Goal: Task Accomplishment & Management: Use online tool/utility

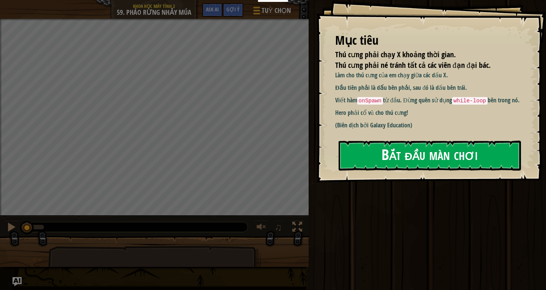
click at [391, 155] on button "Bắt đầu màn chơi" at bounding box center [430, 156] width 182 height 30
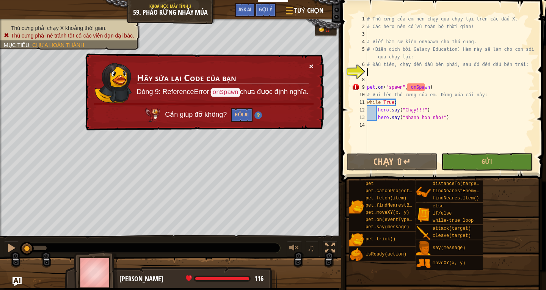
click at [312, 64] on button "×" at bounding box center [311, 66] width 5 height 8
click at [372, 75] on div "# Thú cưng của em nên chạy qua chạy lại trên các dấu X. # Các hero nên cổ vũ to…" at bounding box center [450, 91] width 169 height 152
click at [309, 64] on button "×" at bounding box center [311, 67] width 5 height 8
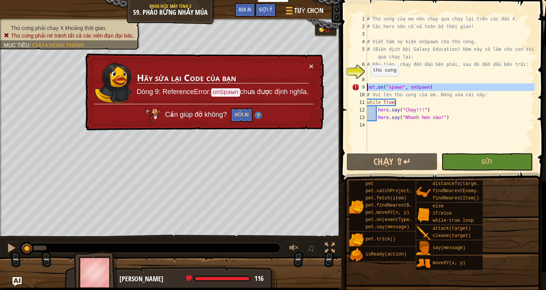
click at [366, 88] on div "9" at bounding box center [359, 87] width 15 height 8
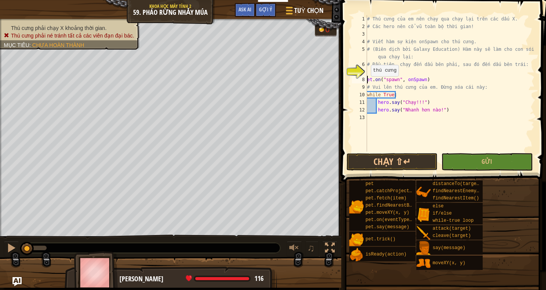
type textarea "pet.on("spawn", onSpawn)"
click at [370, 74] on div "# Thú cưng của em nên chạy qua chạy lại trên các dấu X. # Các hero nên cổ vũ to…" at bounding box center [450, 91] width 169 height 152
type textarea "pet.moveXY(48,8)"
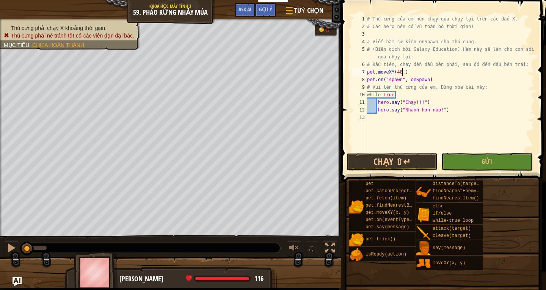
scroll to position [3, 3]
click at [411, 72] on div "# Thú cưng của em nên chạy qua chạy lại trên các dấu X. # Các hero nên cổ vũ to…" at bounding box center [450, 91] width 169 height 152
type textarea "\"
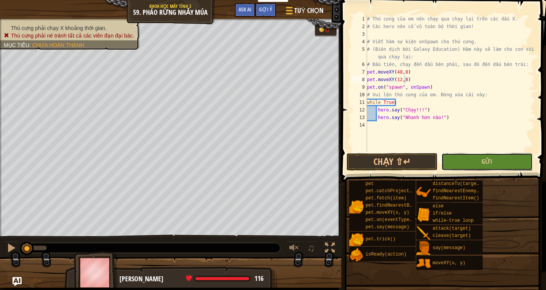
click at [457, 161] on button "Gửi" at bounding box center [486, 161] width 91 height 17
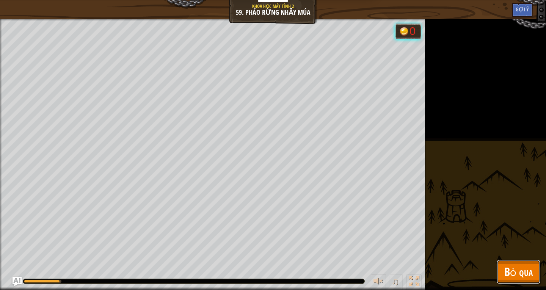
click at [522, 271] on span "Bỏ qua" at bounding box center [518, 272] width 28 height 16
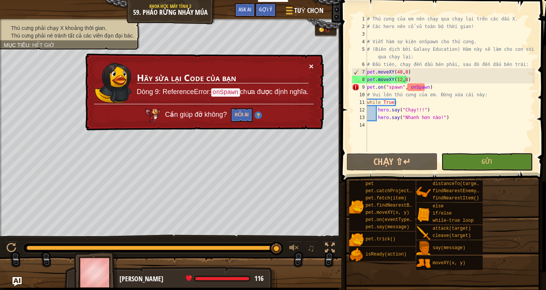
click at [311, 63] on button "×" at bounding box center [311, 66] width 5 height 8
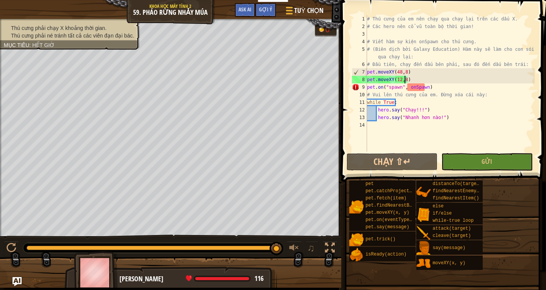
click at [417, 75] on div "# Thú cưng của em nên chạy qua chạy lại trên các dấu X. # Các hero nên cổ vũ to…" at bounding box center [450, 91] width 169 height 152
click at [427, 86] on div "# Thú cưng của em nên chạy qua chạy lại trên các dấu X. # Các hero nên cổ vũ to…" at bounding box center [450, 91] width 169 height 152
click at [457, 157] on button "Gửi" at bounding box center [486, 161] width 91 height 17
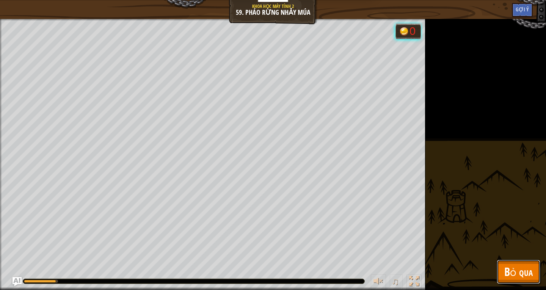
click at [508, 266] on span "Bỏ qua" at bounding box center [518, 272] width 28 height 16
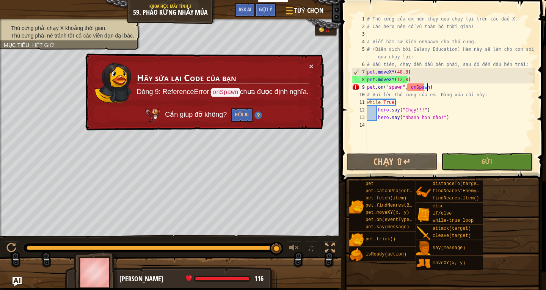
click at [429, 88] on div "# Thú cưng của em nên chạy qua chạy lại trên các dấu X. # Các hero nên cổ vũ to…" at bounding box center [450, 91] width 169 height 152
click at [409, 78] on div "# Thú cưng của em nên chạy qua chạy lại trên các dấu X. # Các hero nên cổ vũ to…" at bounding box center [450, 91] width 169 height 152
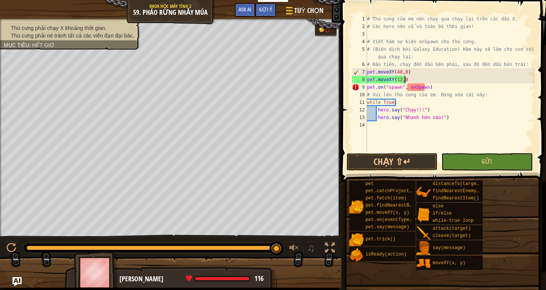
scroll to position [3, 3]
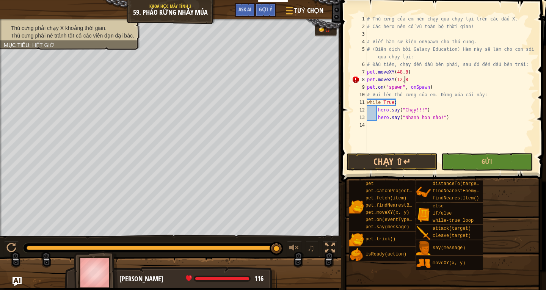
type textarea "pet.moveXY(12,8)"
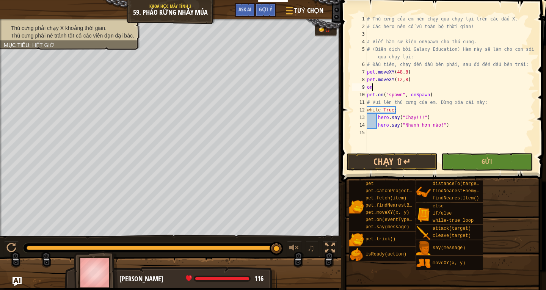
type textarea "o"
type textarea "ó"
type textarea "o"
type textarea "ó"
type textarea "o"
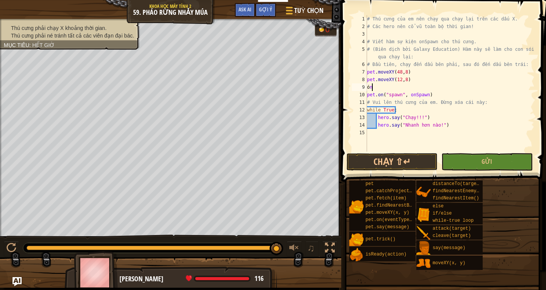
type textarea "ó"
click at [460, 165] on button "Gửi" at bounding box center [486, 161] width 91 height 17
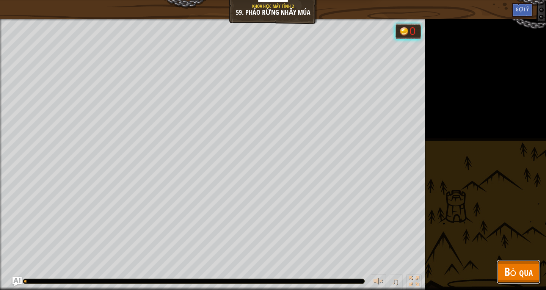
click at [529, 278] on span "Bỏ qua" at bounding box center [518, 272] width 28 height 16
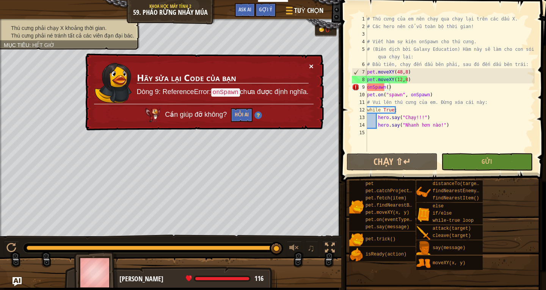
click at [309, 65] on button "×" at bounding box center [311, 66] width 5 height 8
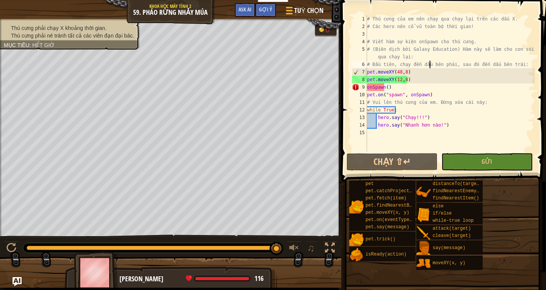
click at [430, 67] on div "# Thú cưng của em nên chạy qua chạy lại trên các dấu X. # Các hero nên cổ vũ to…" at bounding box center [450, 91] width 169 height 152
click at [434, 57] on div "# Thú cưng của em nên chạy qua chạy lại trên các dấu X. # Các hero nên cổ vũ to…" at bounding box center [450, 91] width 169 height 152
click at [367, 88] on div "# Thú cưng của em nên chạy qua chạy lại trên các dấu X. # Các hero nên cổ vũ to…" at bounding box center [450, 91] width 169 height 152
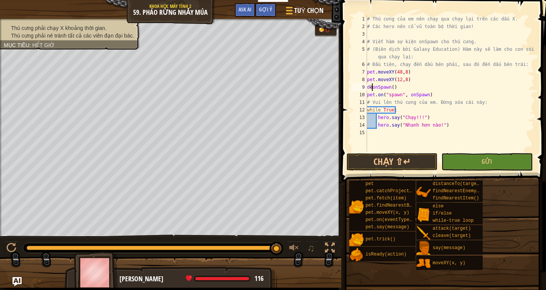
scroll to position [3, 0]
click at [399, 88] on div "# Thú cưng của em nên chạy qua chạy lại trên các dấu X. # Các hero nên cổ vũ to…" at bounding box center [450, 91] width 169 height 152
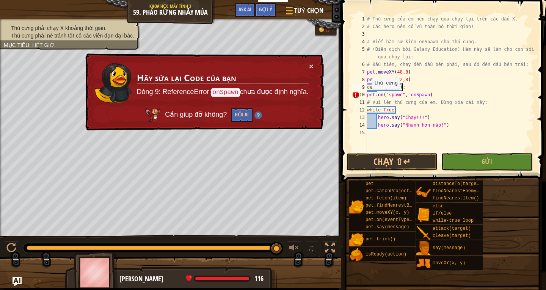
click at [369, 96] on div "# Thú cưng của em nên chạy qua chạy lại trên các dấu X. # Các hero nên cổ vũ to…" at bounding box center [450, 91] width 169 height 152
click at [366, 96] on div "10" at bounding box center [359, 95] width 15 height 8
click at [312, 68] on button "×" at bounding box center [311, 66] width 5 height 8
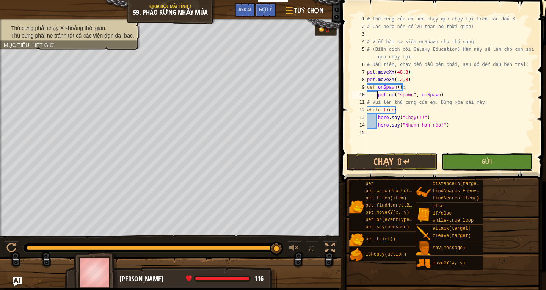
click at [456, 163] on button "Gửi" at bounding box center [486, 161] width 91 height 17
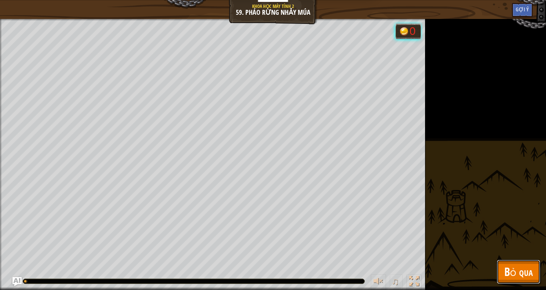
click at [503, 267] on button "Bỏ qua" at bounding box center [519, 272] width 44 height 24
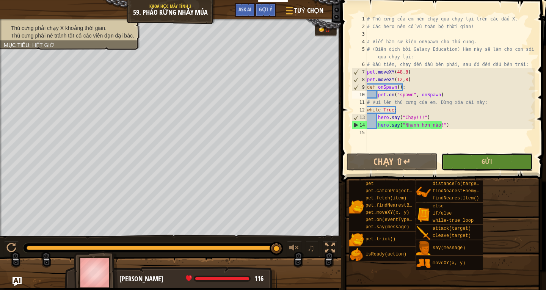
click at [463, 159] on button "Gửi" at bounding box center [486, 161] width 91 height 17
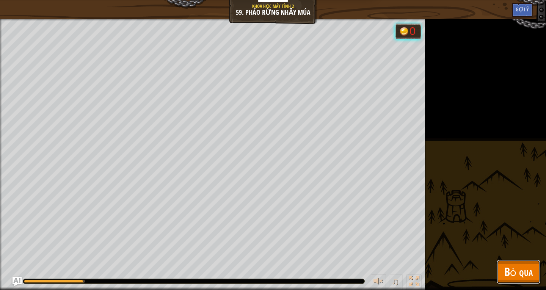
click at [518, 283] on button "Bỏ qua" at bounding box center [519, 272] width 44 height 24
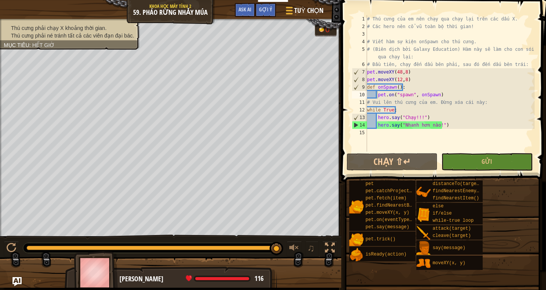
type textarea "# Đầu tiên, chạy đến dấu bên phải, sau đó đến dấu bên trái:"
click at [518, 66] on div "# Thú cưng của em nên chạy qua chạy lại trên các dấu X. # Các hero nên cổ vũ to…" at bounding box center [450, 91] width 169 height 152
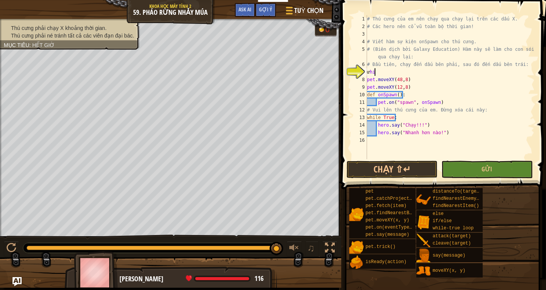
scroll to position [3, 0]
type textarea "ư"
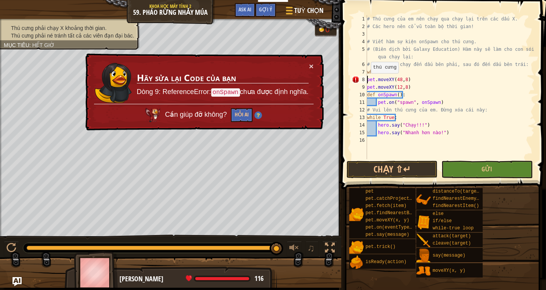
click at [367, 80] on div "# Thú cưng của em nên chạy qua chạy lại trên các dấu X. # Các hero nên cổ vũ to…" at bounding box center [450, 94] width 169 height 159
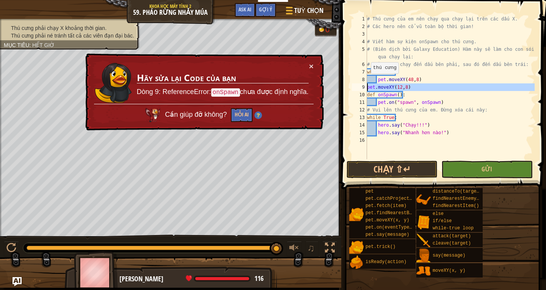
click at [367, 88] on div "9" at bounding box center [359, 87] width 15 height 8
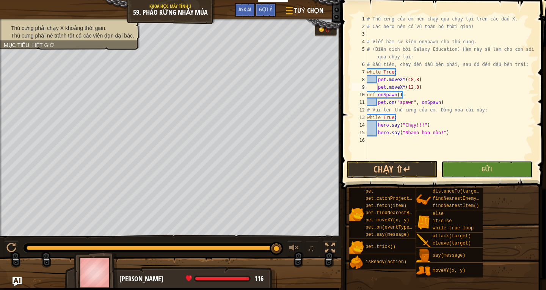
click at [482, 163] on button "Gửi" at bounding box center [486, 169] width 91 height 17
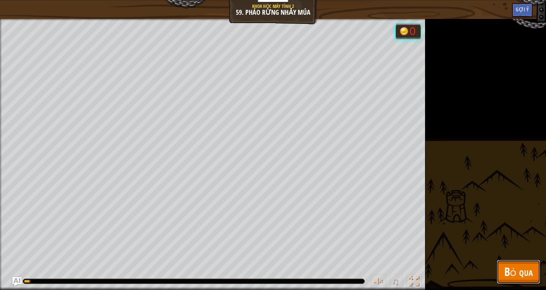
click at [513, 263] on button "Bỏ qua" at bounding box center [519, 272] width 44 height 24
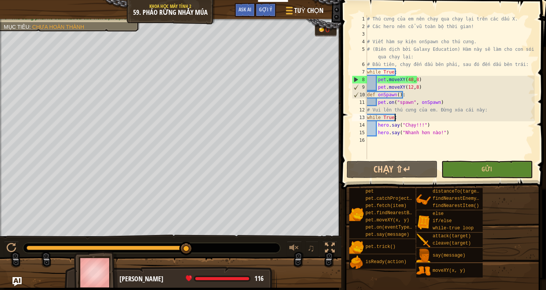
click at [413, 116] on div "# Thú cưng của em nên chạy qua chạy lại trên các dấu X. # Các hero nên cổ vũ to…" at bounding box center [450, 94] width 169 height 159
click at [454, 133] on div "# Thú cưng của em nên chạy qua chạy lại trên các dấu X. # Các hero nên cổ vũ to…" at bounding box center [450, 94] width 169 height 159
click at [463, 169] on button "Gửi" at bounding box center [486, 169] width 91 height 17
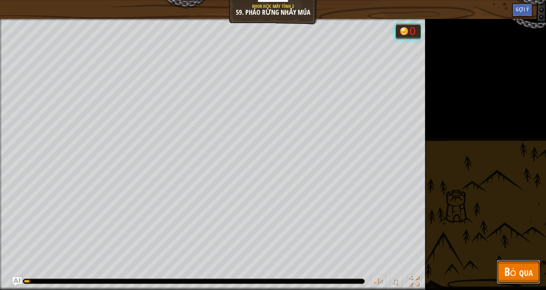
click at [515, 264] on button "Bỏ qua" at bounding box center [519, 272] width 44 height 24
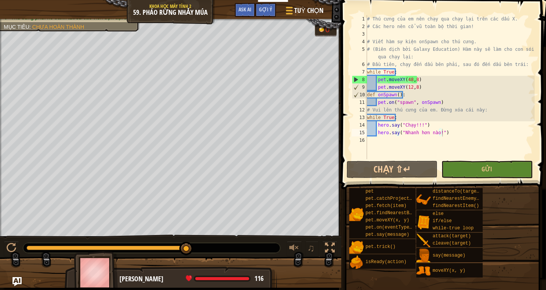
type textarea "def onSpawn():"
click at [437, 96] on div "# Thú cưng của em nên chạy qua chạy lại trên các dấu X. # Các hero nên cổ vũ to…" at bounding box center [450, 94] width 169 height 159
drag, startPoint x: 442, startPoint y: 101, endPoint x: 356, endPoint y: 91, distance: 86.3
click at [356, 91] on div "def onSpawn(): 1 2 3 4 5 6 7 8 9 10 11 12 13 14 15 16 # Thú cưng của em nên chạ…" at bounding box center [442, 87] width 184 height 144
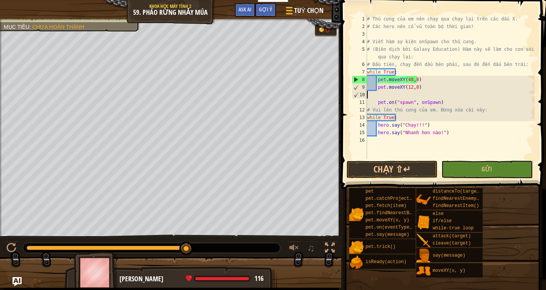
scroll to position [3, 0]
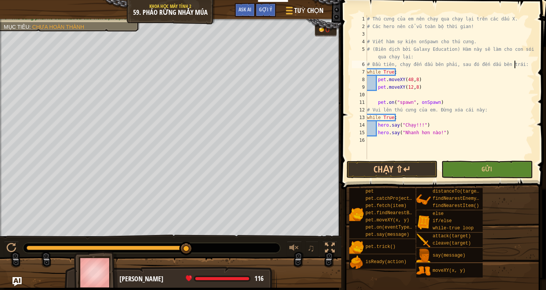
click at [519, 67] on div "# Thú cưng của em nên chạy qua chạy lại trên các dấu X. # Các hero nên cổ vũ to…" at bounding box center [450, 94] width 169 height 159
type textarea "# Đầu tiên, chạy đến dấu bên phải, sau đó đến dấu bên trái:"
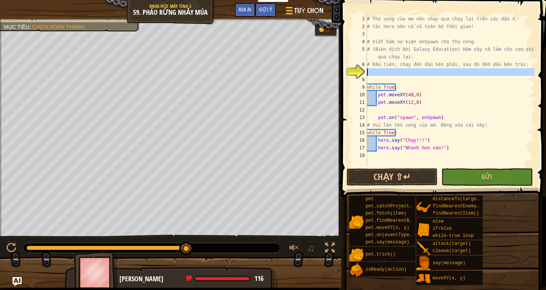
paste textarea "def onSpawn():"
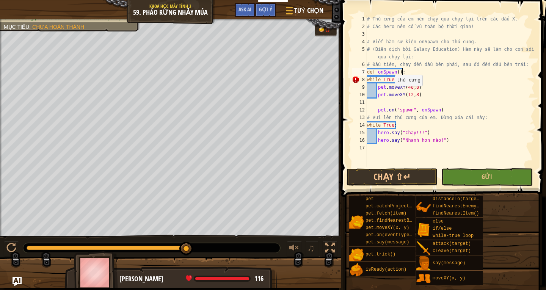
drag, startPoint x: 389, startPoint y: 94, endPoint x: 387, endPoint y: 89, distance: 5.5
click at [394, 91] on div "# Thú cưng của em nên chạy qua chạy lại trên các dấu X. # Các hero nên cổ vũ to…" at bounding box center [450, 98] width 169 height 167
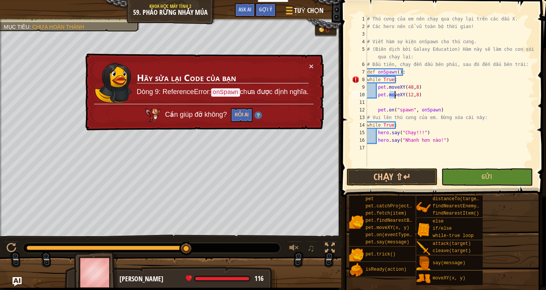
click at [367, 81] on div "8" at bounding box center [359, 80] width 15 height 8
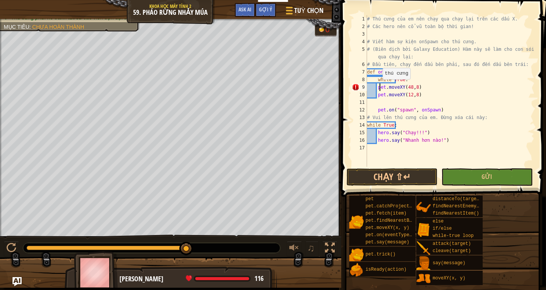
click at [379, 86] on div "# Thú cưng của em nên chạy qua chạy lại trên các dấu X. # Các hero nên cổ vũ to…" at bounding box center [450, 98] width 169 height 167
click at [378, 86] on div "# Thú cưng của em nên chạy qua chạy lại trên các dấu X. # Các hero nên cổ vũ to…" at bounding box center [450, 98] width 169 height 167
type textarea "pet.moveXY(48,8)"
click at [378, 99] on div "# Thú cưng của em nên chạy qua chạy lại trên các dấu X. # Các hero nên cổ vũ to…" at bounding box center [450, 98] width 169 height 167
click at [379, 94] on div "# Thú cưng của em nên chạy qua chạy lại trên các dấu X. # Các hero nên cổ vũ to…" at bounding box center [450, 98] width 169 height 167
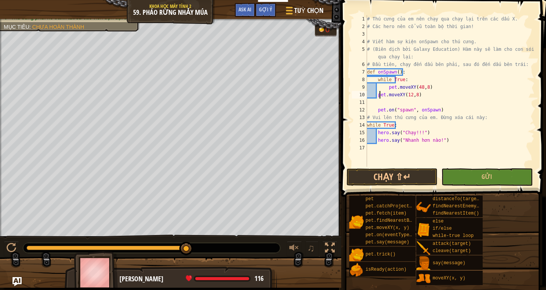
click at [377, 94] on div "# Thú cưng của em nên chạy qua chạy lại trên các dấu X. # Các hero nên cổ vũ to…" at bounding box center [450, 98] width 169 height 167
click at [377, 111] on div "# Thú cưng của em nên chạy qua chạy lại trên các dấu X. # Các hero nên cổ vũ to…" at bounding box center [450, 98] width 169 height 167
drag, startPoint x: 406, startPoint y: 123, endPoint x: 384, endPoint y: 131, distance: 24.0
click at [362, 127] on div "pet.on("spawn", onSpawn) 1 2 3 4 5 6 7 8 9 10 11 12 13 14 15 16 17 # Thú cưng c…" at bounding box center [442, 91] width 184 height 152
click at [438, 137] on div "# Thú cưng của em nên chạy qua chạy lại trên các dấu X. # Các hero nên cổ vũ to…" at bounding box center [450, 98] width 169 height 167
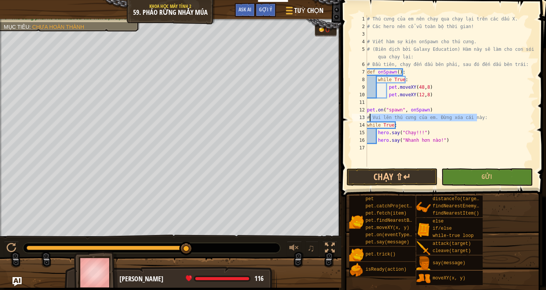
drag, startPoint x: 480, startPoint y: 118, endPoint x: 369, endPoint y: 119, distance: 110.7
click at [369, 119] on div "# Thú cưng của em nên chạy qua chạy lại trên các dấu X. # Các hero nên cổ vũ to…" at bounding box center [450, 98] width 169 height 167
click at [440, 132] on div "# Thú cưng của em nên chạy qua chạy lại trên các dấu X. # Các hero nên cổ vũ to…" at bounding box center [450, 98] width 169 height 167
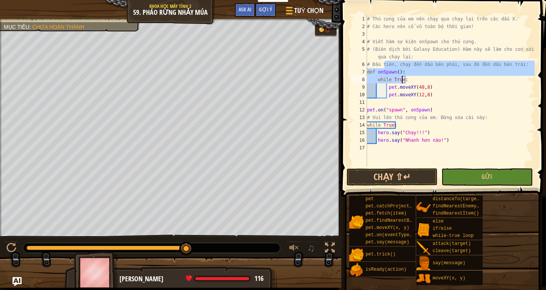
drag, startPoint x: 384, startPoint y: 66, endPoint x: 402, endPoint y: 77, distance: 21.6
click at [402, 77] on div "# Thú cưng của em nên chạy qua chạy lại trên các dấu X. # Các hero nên cổ vũ to…" at bounding box center [450, 98] width 169 height 167
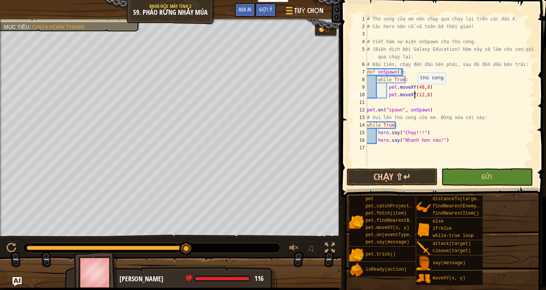
click at [414, 91] on div "# Thú cưng của em nên chạy qua chạy lại trên các dấu X. # Các hero nên cổ vũ to…" at bounding box center [450, 98] width 169 height 167
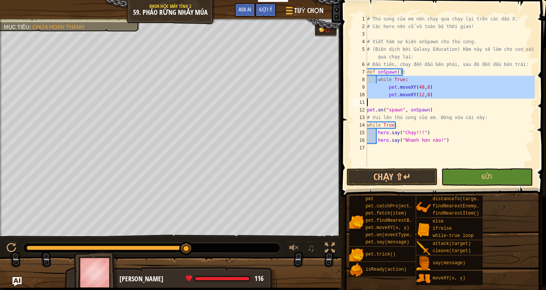
drag, startPoint x: 378, startPoint y: 79, endPoint x: 436, endPoint y: 99, distance: 61.3
click at [436, 99] on div "# Thú cưng của em nên chạy qua chạy lại trên các dấu X. # Các hero nên cổ vũ to…" at bounding box center [450, 98] width 169 height 167
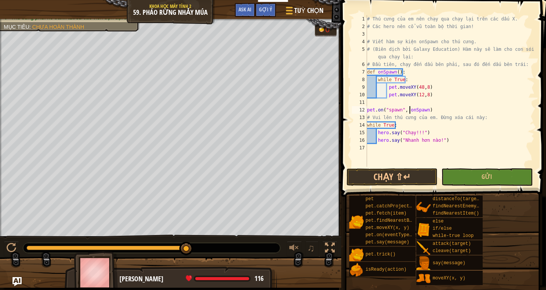
click at [411, 109] on div "# Thú cưng của em nên chạy qua chạy lại trên các dấu X. # Các hero nên cổ vũ to…" at bounding box center [450, 98] width 169 height 167
drag, startPoint x: 428, startPoint y: 116, endPoint x: 366, endPoint y: 114, distance: 61.9
click at [366, 114] on div "pet.on("spawn", onSpawn) 1 2 3 4 5 6 7 8 9 10 11 12 13 14 15 16 17 # Thú cưng c…" at bounding box center [442, 91] width 184 height 152
click at [403, 110] on div "# Thú cưng của em nên chạy qua chạy lại trên các dấu X. # Các hero nên cổ vũ to…" at bounding box center [450, 98] width 169 height 167
type textarea "pet.on("spawn", onSpawn)"
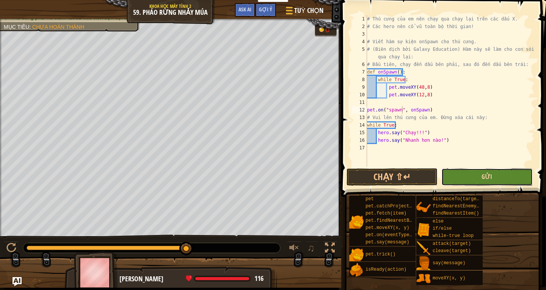
click at [490, 176] on span "Gửi" at bounding box center [487, 177] width 11 height 8
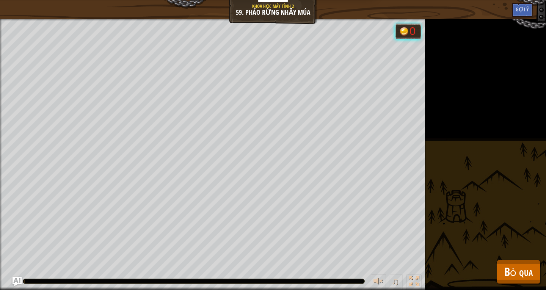
click at [490, 176] on div "Thú cưng phải chạy X khoảng thời gian. Cổ vũ thú cưng của em Thú cưng phải né t…" at bounding box center [273, 154] width 546 height 271
click at [537, 265] on button "Bỏ qua" at bounding box center [519, 272] width 44 height 24
